Goal: Task Accomplishment & Management: Manage account settings

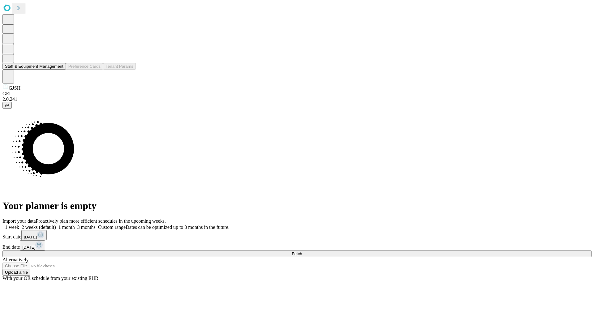
click at [59, 70] on button "Staff & Equipment Management" at bounding box center [33, 66] width 63 height 6
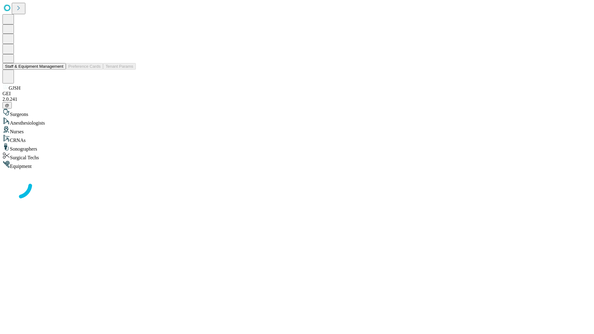
click at [59, 70] on button "Staff & Equipment Management" at bounding box center [33, 66] width 63 height 6
